Goal: Information Seeking & Learning: Learn about a topic

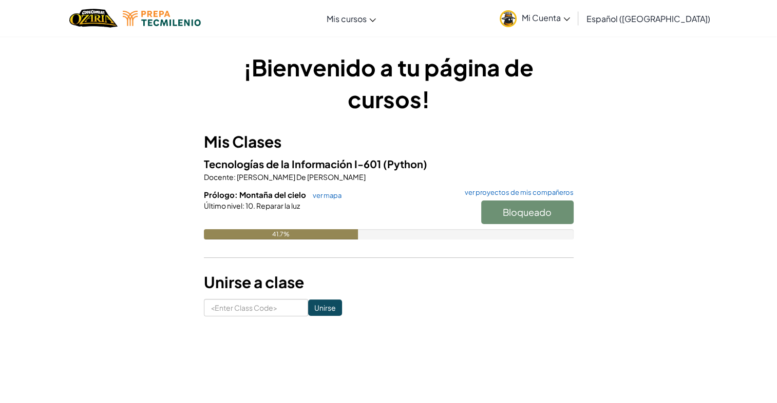
click at [514, 208] on div "Bloqueado" at bounding box center [522, 215] width 103 height 29
click at [494, 207] on div "Bloqueado" at bounding box center [522, 215] width 103 height 29
click at [335, 199] on link "ver mapa" at bounding box center [324, 195] width 34 height 8
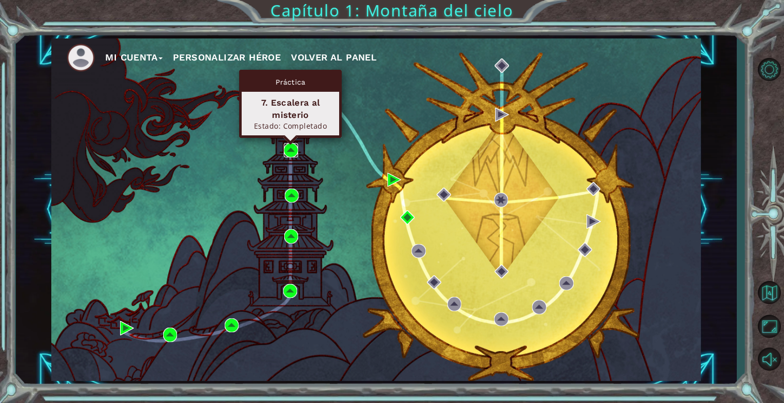
click at [286, 152] on img at bounding box center [291, 150] width 14 height 14
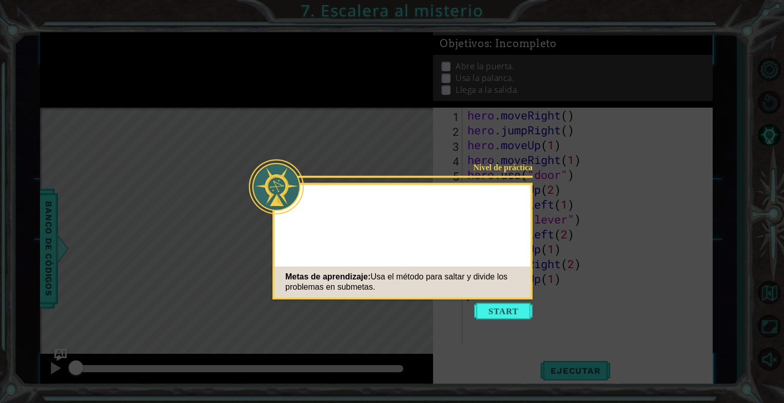
click at [487, 320] on icon at bounding box center [392, 201] width 784 height 403
click at [475, 300] on icon at bounding box center [392, 201] width 784 height 403
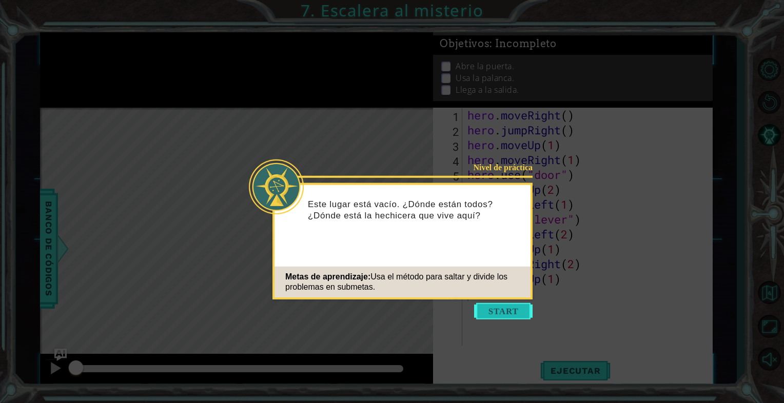
click at [492, 316] on button "Start" at bounding box center [503, 311] width 59 height 16
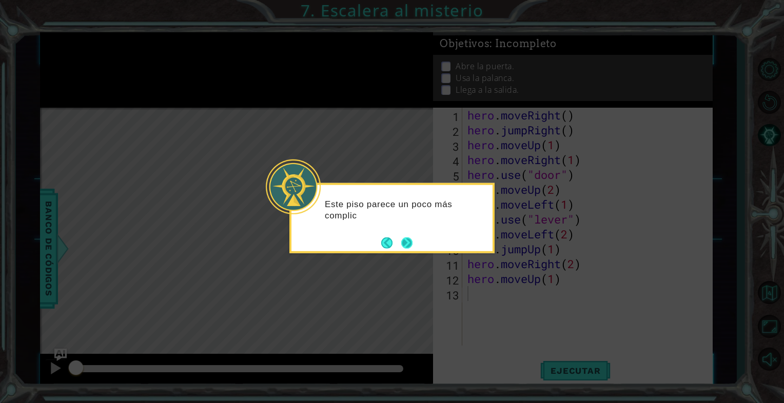
click at [403, 247] on button "Next" at bounding box center [406, 242] width 11 height 11
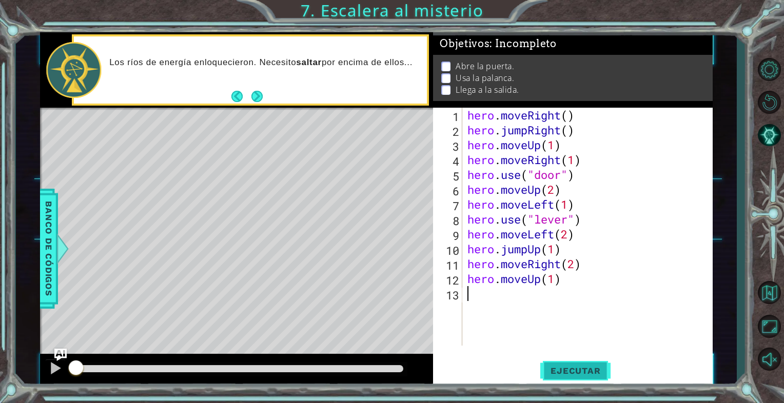
click at [571, 369] on span "Ejecutar" at bounding box center [576, 371] width 70 height 10
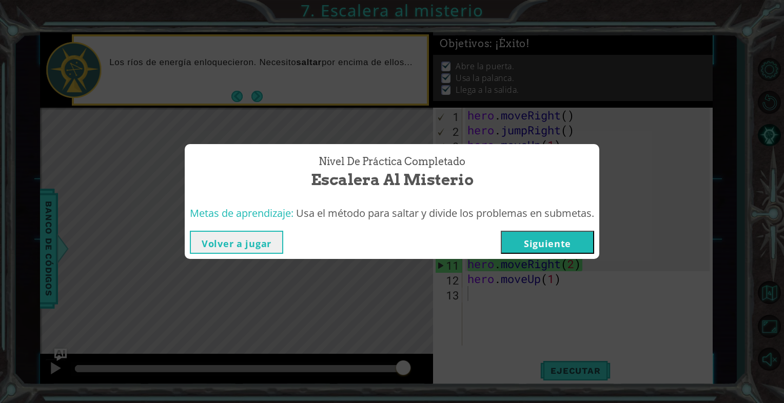
click at [533, 247] on button "Siguiente" at bounding box center [547, 242] width 93 height 23
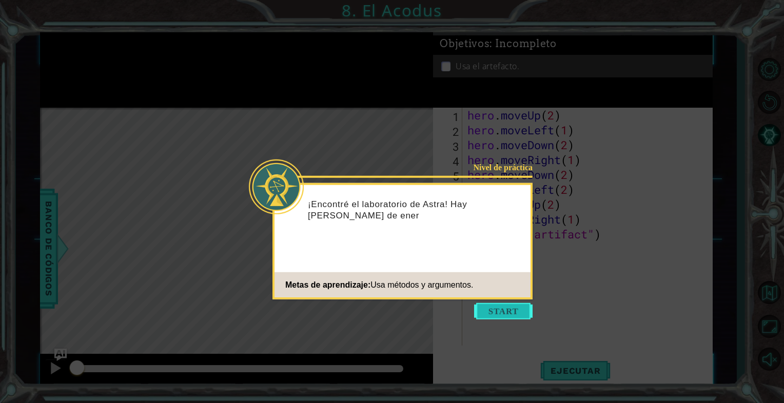
click at [497, 305] on button "Start" at bounding box center [503, 311] width 59 height 16
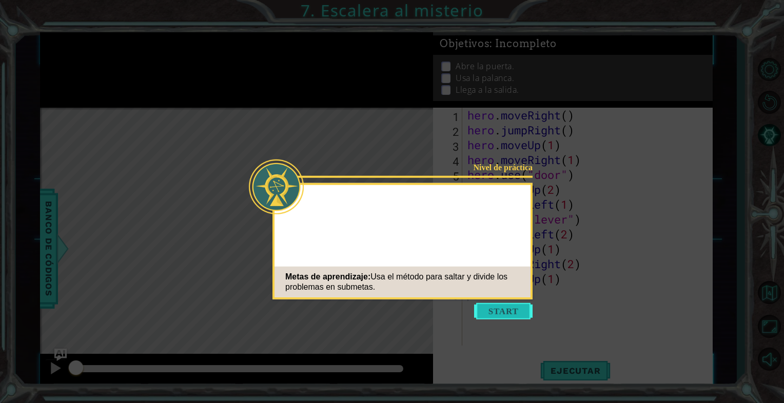
click at [491, 317] on button "Start" at bounding box center [503, 311] width 59 height 16
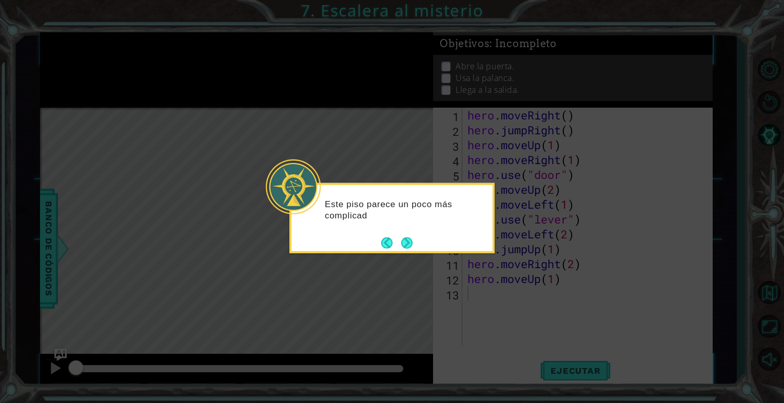
click at [265, 133] on icon at bounding box center [392, 201] width 784 height 403
click at [386, 249] on footer at bounding box center [396, 242] width 31 height 15
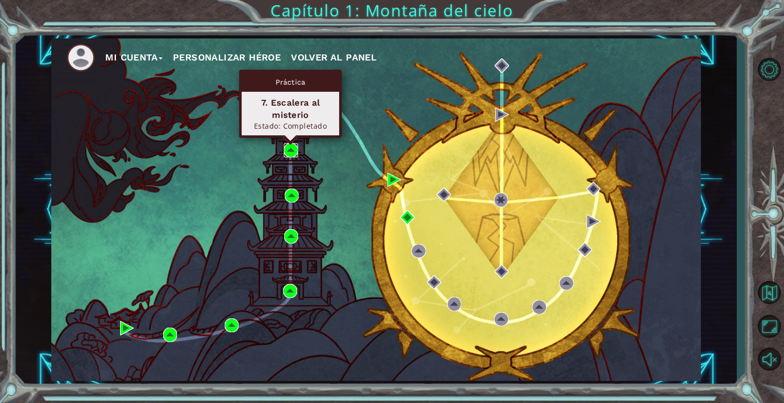
click at [287, 155] on img at bounding box center [291, 150] width 14 height 14
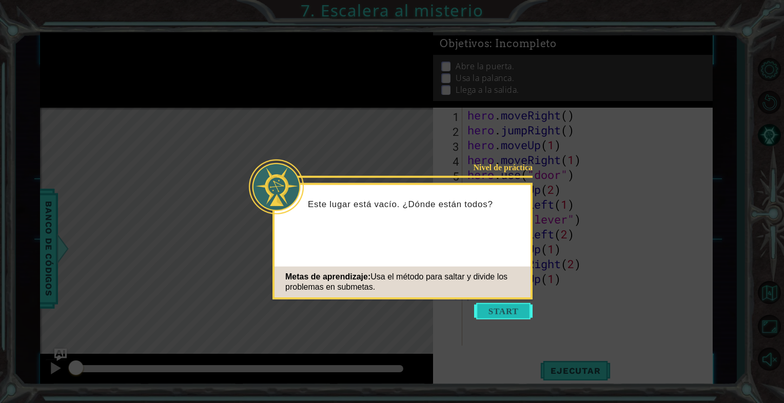
click at [485, 312] on button "Start" at bounding box center [503, 311] width 59 height 16
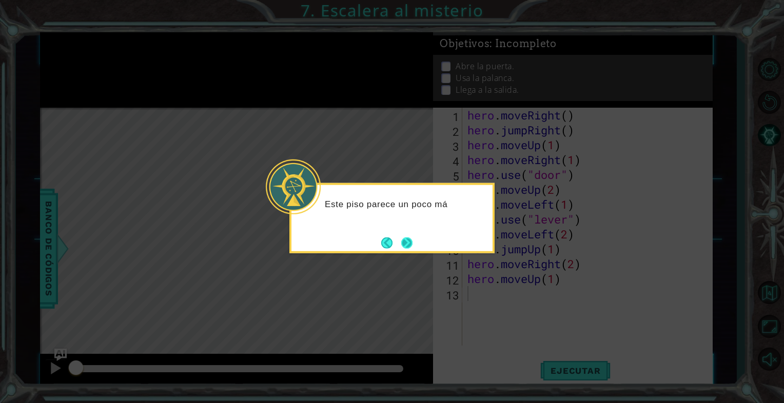
click at [410, 245] on button "Next" at bounding box center [406, 242] width 11 height 11
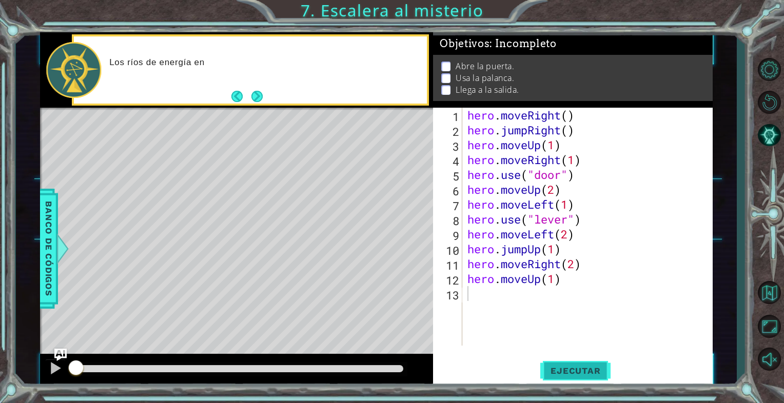
click at [559, 376] on span "Ejecutar" at bounding box center [576, 371] width 70 height 10
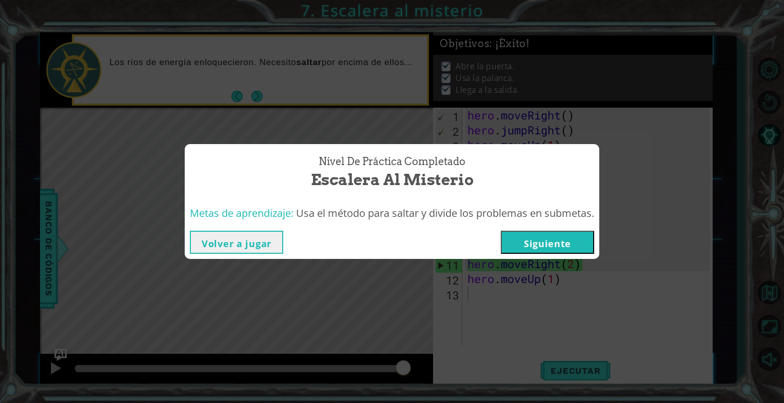
click at [473, 281] on div "Nivel de práctica Completado Escalera al misterio Metas de aprendizaje: Usa el …" at bounding box center [392, 201] width 784 height 403
click at [226, 244] on button "Volver a jugar" at bounding box center [236, 242] width 93 height 23
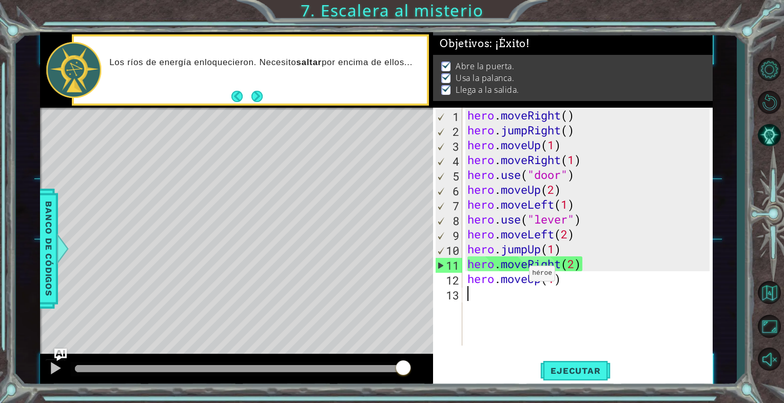
click at [521, 276] on div "hero . moveRight ( ) hero . jumpRight ( ) hero . moveUp ( 1 ) hero . moveRight …" at bounding box center [590, 242] width 249 height 268
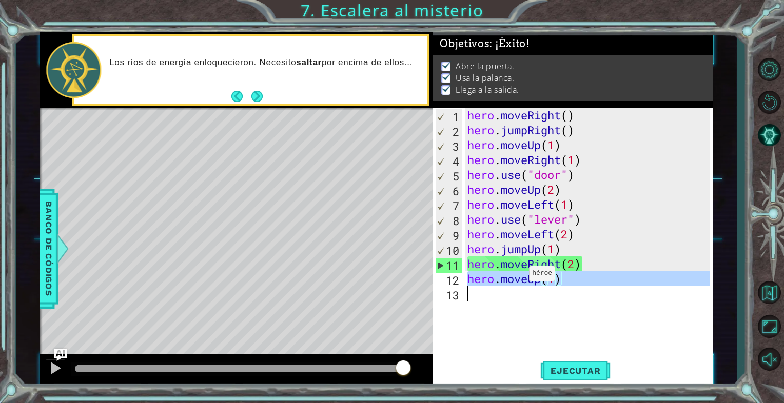
click at [521, 276] on div "hero . moveRight ( ) hero . jumpRight ( ) hero . moveUp ( 1 ) hero . moveRight …" at bounding box center [590, 242] width 249 height 268
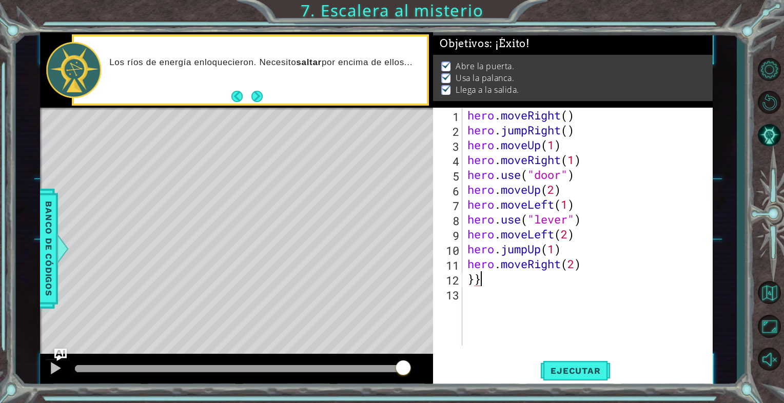
type textarea "}"
type textarea "hero.moveRight(2)"
click at [567, 375] on span "Ejecutar" at bounding box center [576, 371] width 70 height 10
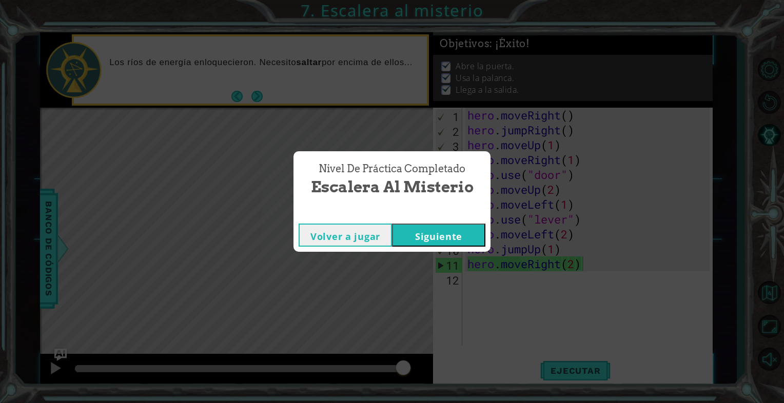
click at [415, 227] on button "Siguiente" at bounding box center [438, 235] width 93 height 23
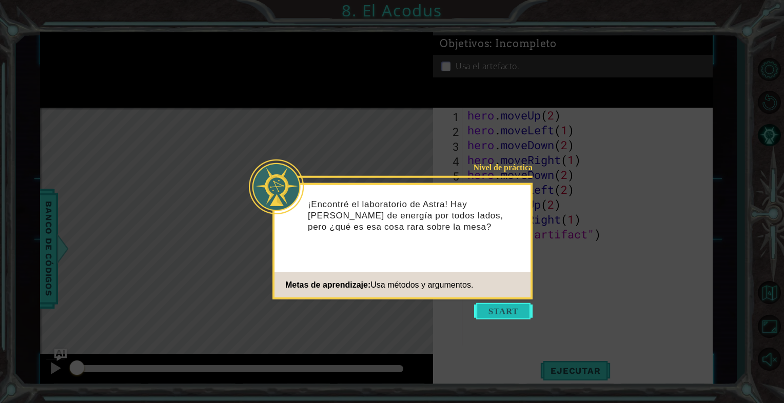
click at [481, 314] on button "Start" at bounding box center [503, 311] width 59 height 16
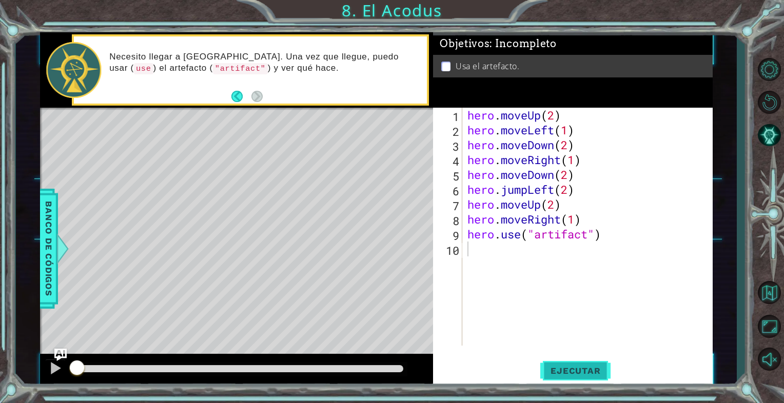
click at [561, 376] on span "Ejecutar" at bounding box center [576, 371] width 70 height 10
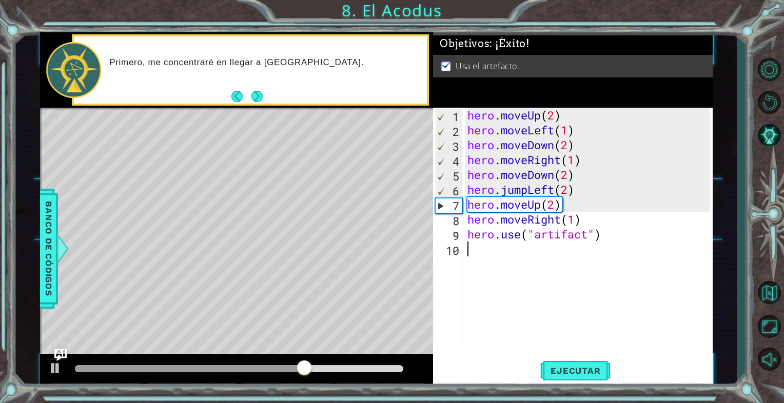
click at [583, 152] on div "hero . moveUp ( 2 ) hero . moveLeft ( 1 ) hero . moveDown ( 2 ) hero . moveRigh…" at bounding box center [590, 242] width 249 height 268
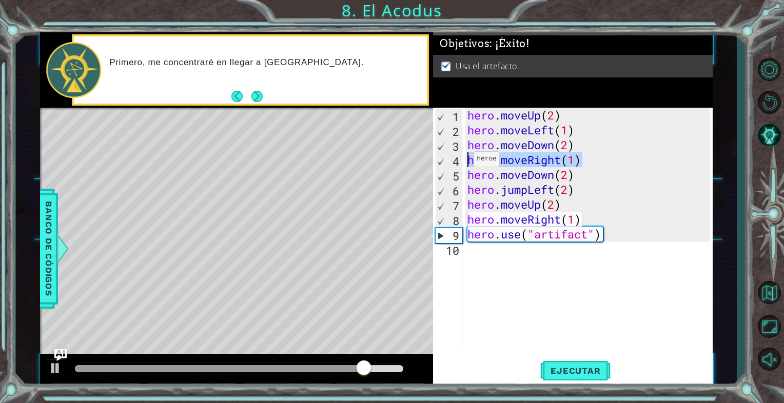
drag, startPoint x: 588, startPoint y: 161, endPoint x: 460, endPoint y: 162, distance: 127.8
click at [460, 162] on div "hero.moveDown(2) 1 2 3 4 5 6 7 8 9 10 hero . moveUp ( 2 ) hero . moveLeft ( 1 )…" at bounding box center [571, 227] width 277 height 238
type textarea "hero.moveRight(1)"
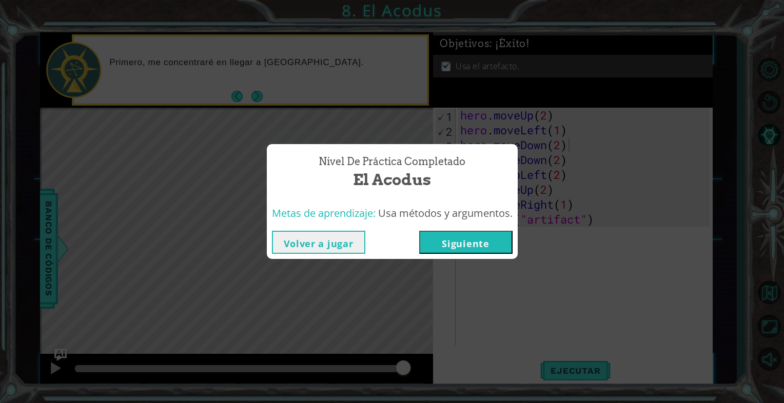
click at [304, 244] on button "Volver a jugar" at bounding box center [318, 242] width 93 height 23
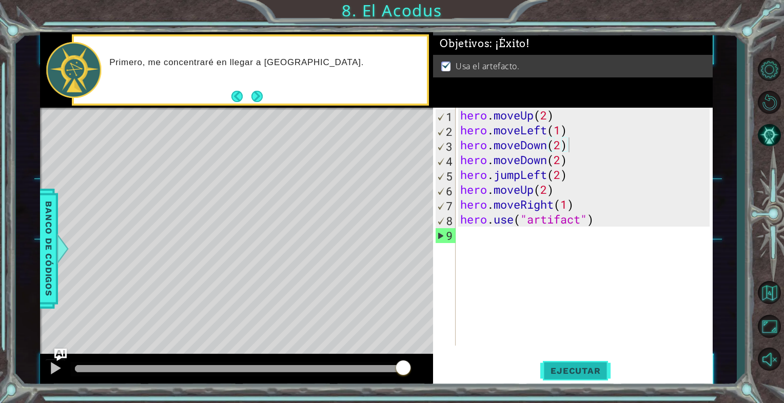
click at [575, 371] on span "Ejecutar" at bounding box center [576, 371] width 70 height 10
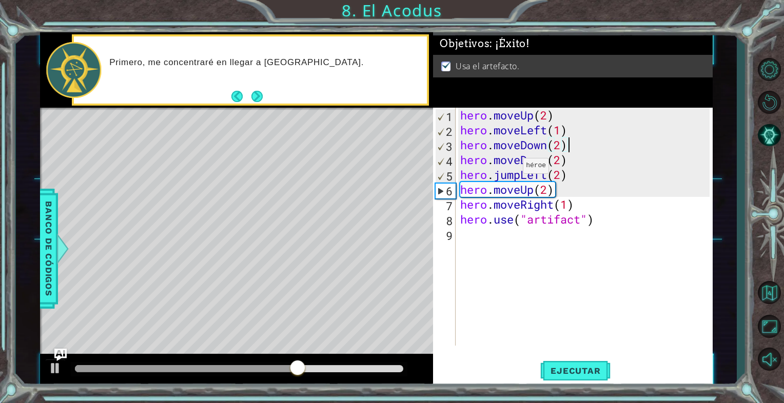
click at [507, 168] on div "hero . moveUp ( 2 ) hero . moveLeft ( 1 ) hero . moveDown ( 2 ) hero . moveDown…" at bounding box center [586, 242] width 257 height 268
click at [463, 162] on div "hero . moveUp ( 2 ) hero . moveLeft ( 1 ) hero . moveDown ( 2 ) hero . moveDown…" at bounding box center [586, 242] width 257 height 268
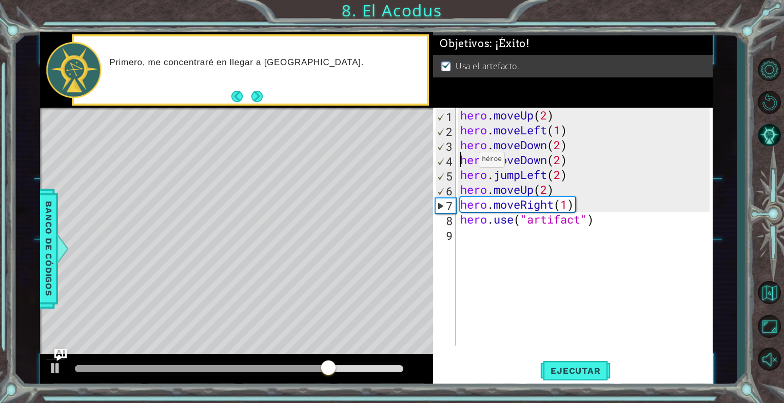
click at [463, 162] on div "hero . moveUp ( 2 ) hero . moveLeft ( 1 ) hero . moveDown ( 2 ) hero . moveDown…" at bounding box center [586, 242] width 257 height 268
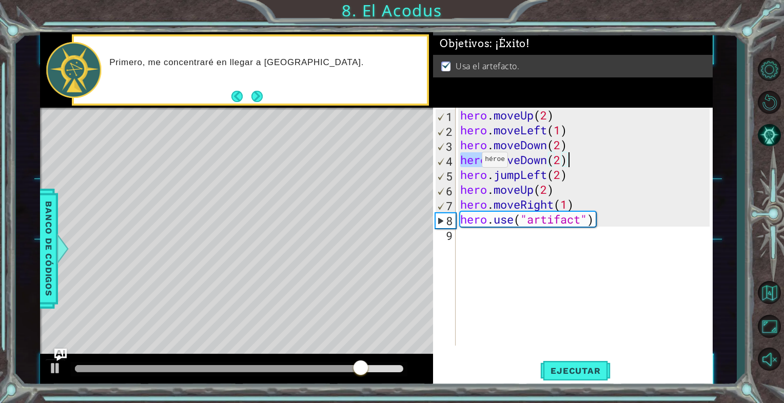
type textarea ".moveDown(2)hero"
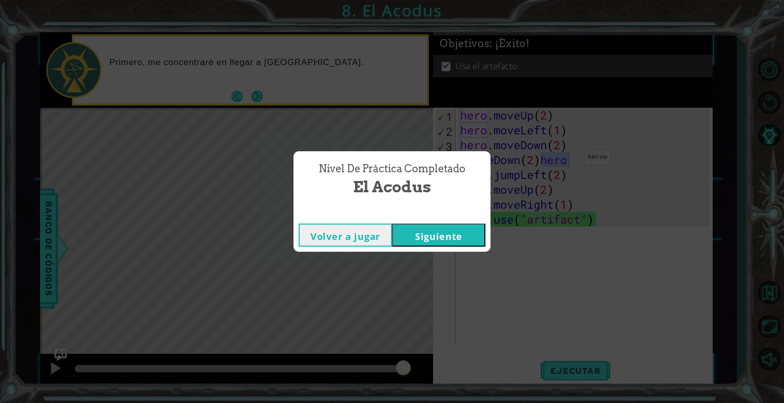
click at [313, 234] on button "Volver a jugar" at bounding box center [345, 235] width 93 height 23
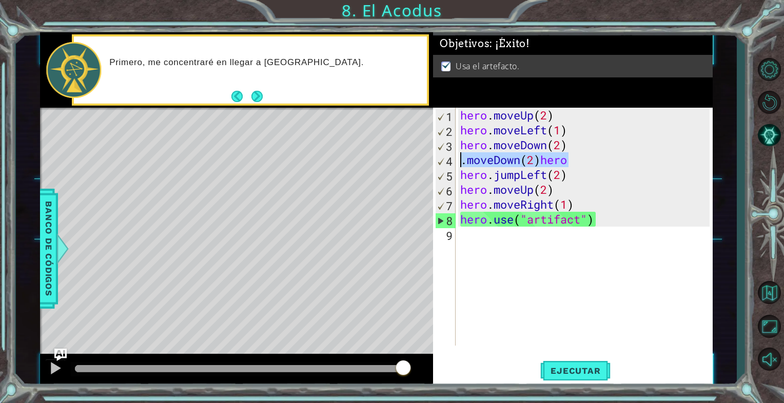
drag, startPoint x: 575, startPoint y: 163, endPoint x: 463, endPoint y: 165, distance: 112.4
click at [463, 165] on div "hero . moveUp ( 2 ) hero . moveLeft ( 1 ) hero . moveDown ( 2 ) . moveDown ( 2 …" at bounding box center [586, 242] width 257 height 268
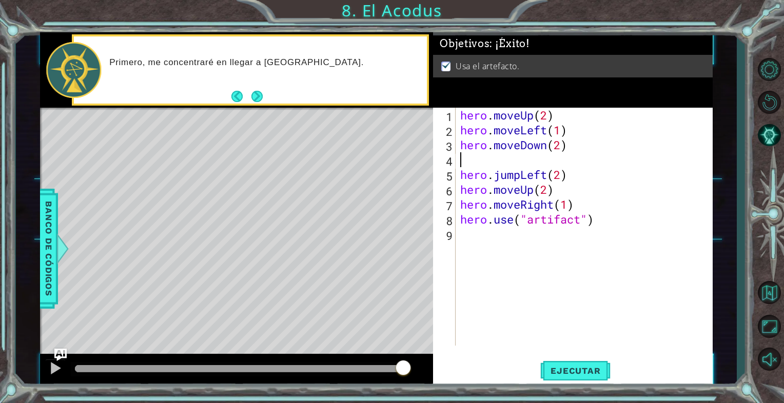
type textarea "hero.moveDown(2)"
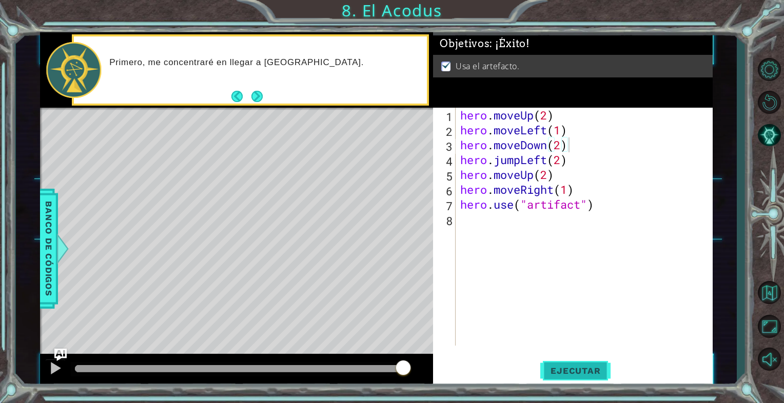
click at [564, 367] on span "Ejecutar" at bounding box center [576, 371] width 70 height 10
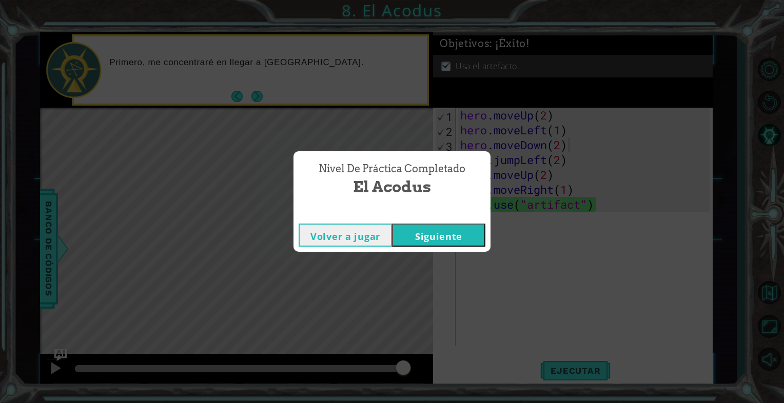
click at [345, 239] on button "Volver a jugar" at bounding box center [345, 235] width 93 height 23
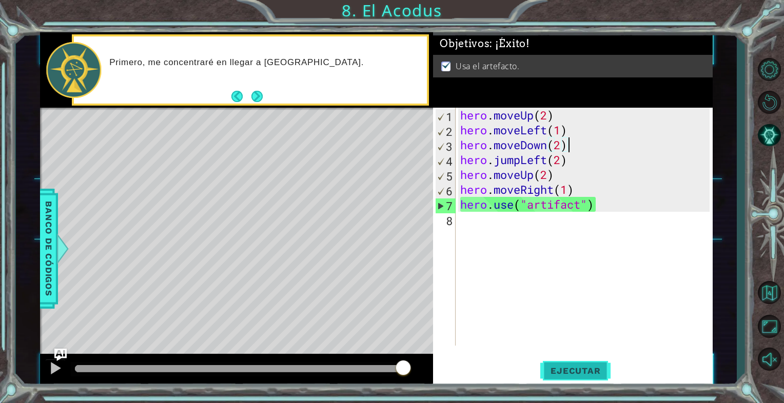
click at [557, 372] on span "Ejecutar" at bounding box center [576, 371] width 70 height 10
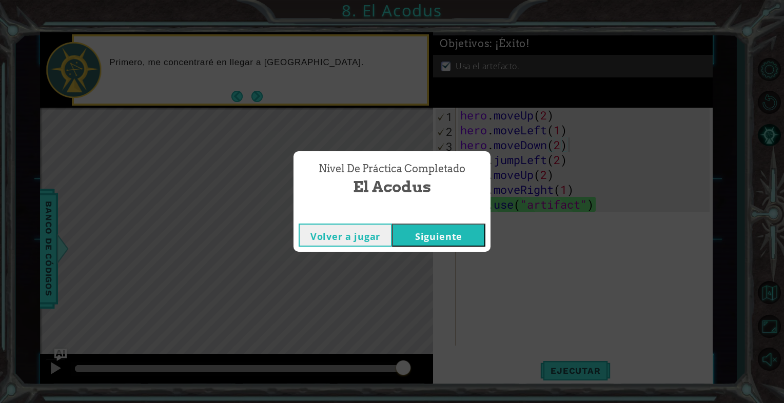
click at [426, 232] on button "Siguiente" at bounding box center [438, 235] width 93 height 23
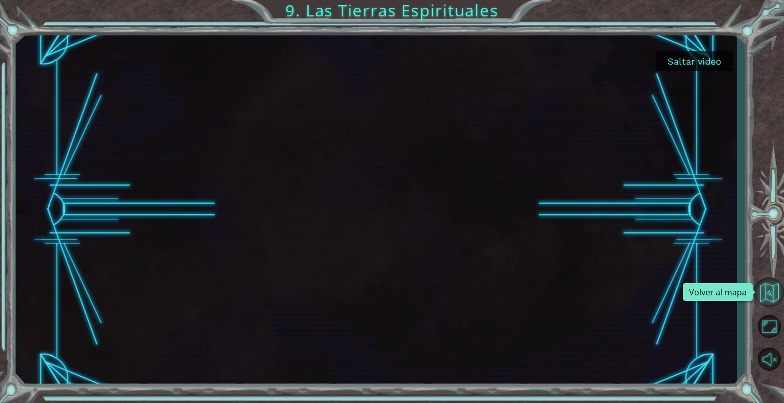
click at [767, 288] on button "Volver al mapa" at bounding box center [770, 293] width 30 height 30
